Goal: Share content: Share content

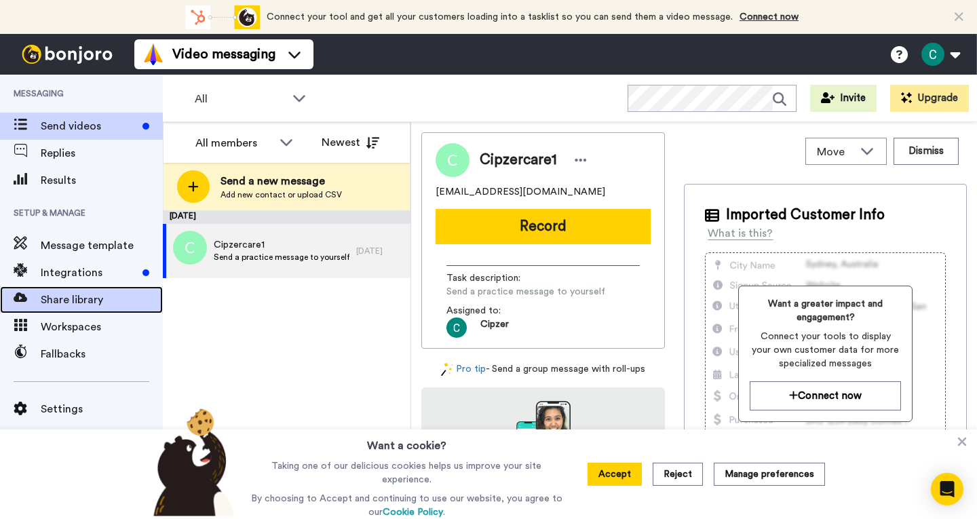
click at [60, 303] on span "Share library" at bounding box center [102, 300] width 122 height 16
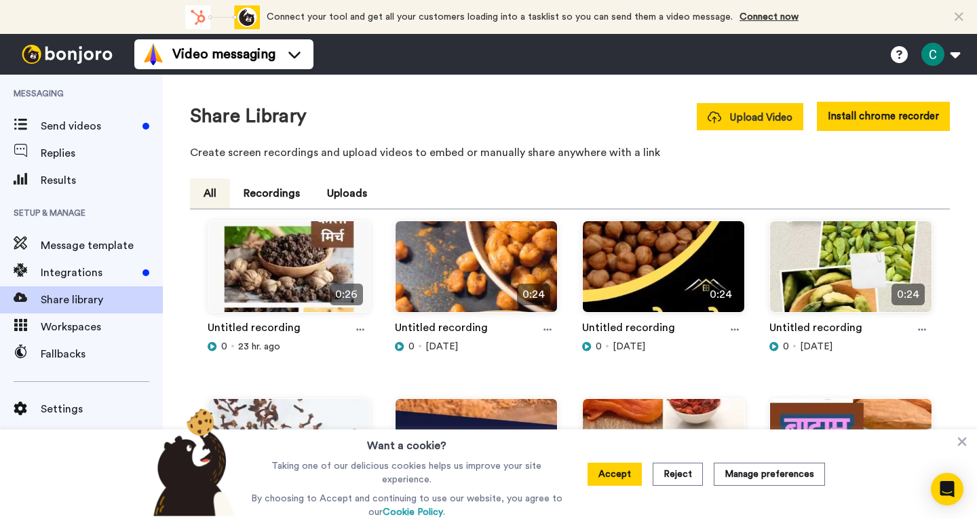
click at [766, 124] on span "Upload Video" at bounding box center [750, 118] width 85 height 14
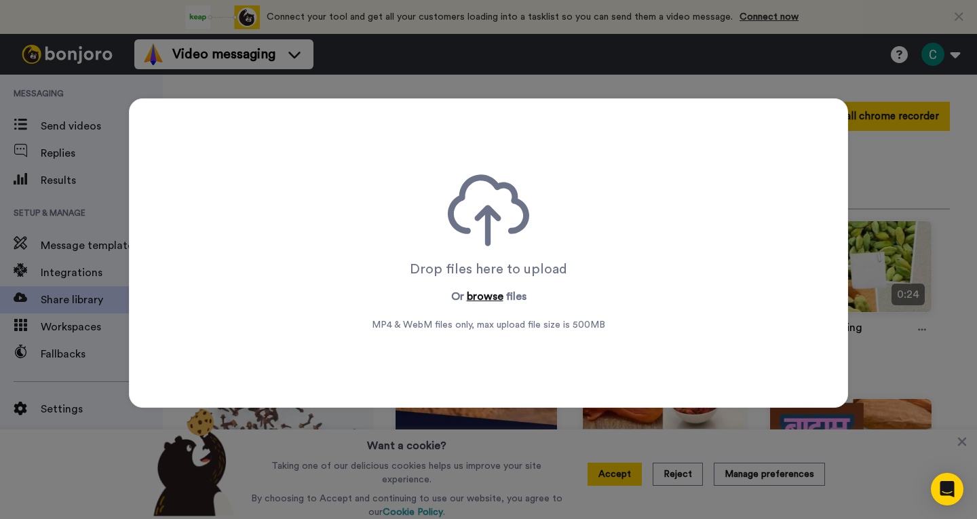
click at [486, 297] on button "browse" at bounding box center [485, 296] width 37 height 16
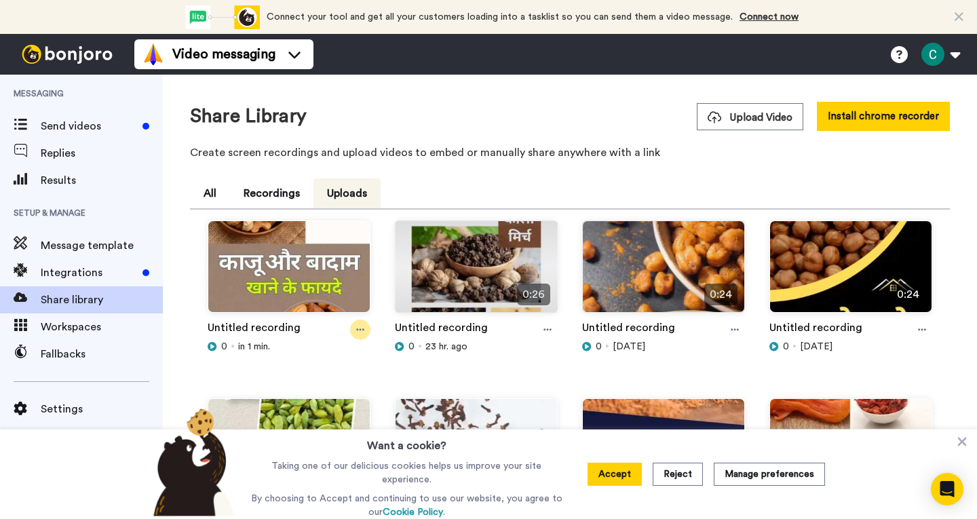
click at [360, 330] on icon at bounding box center [360, 330] width 8 height 10
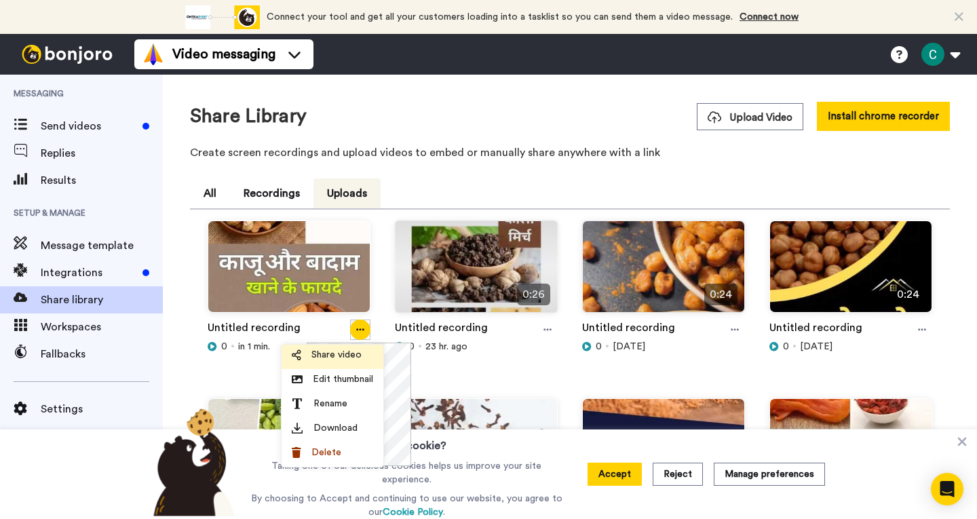
click at [350, 358] on span "Share video" at bounding box center [336, 355] width 50 height 14
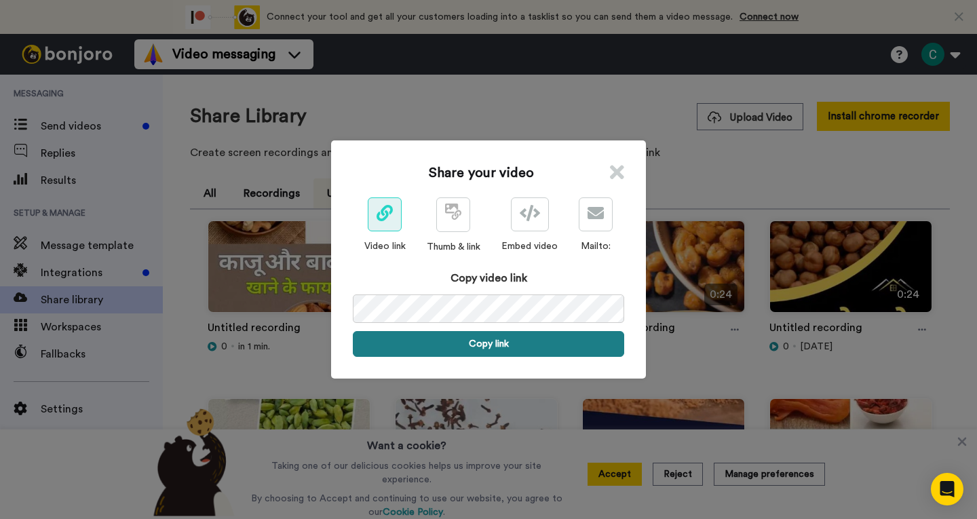
click at [480, 345] on button "Copy link" at bounding box center [488, 344] width 271 height 26
